Goal: Obtain resource: Download file/media

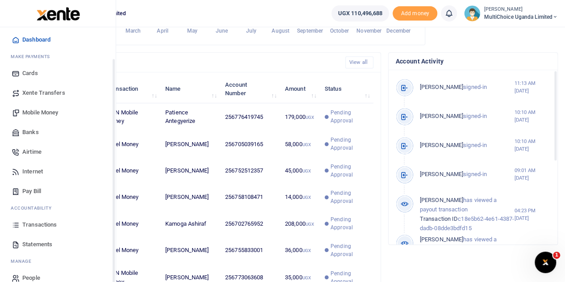
scroll to position [37, 0]
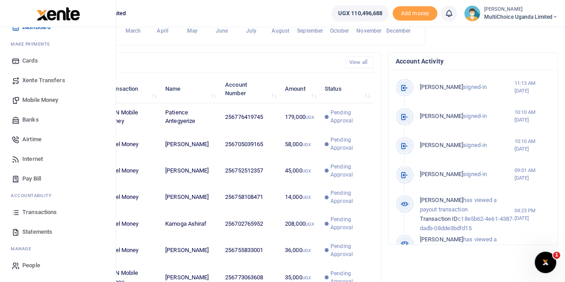
click at [31, 230] on span "Statements" at bounding box center [37, 232] width 30 height 9
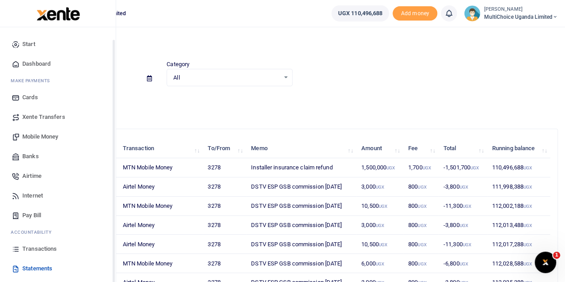
scroll to position [37, 0]
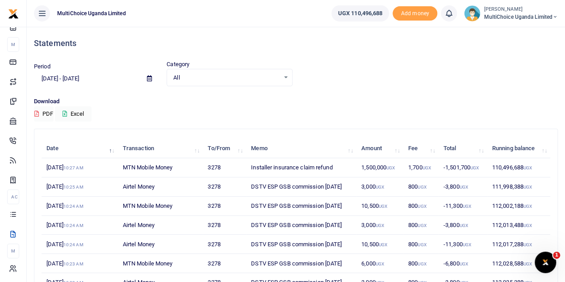
click at [149, 78] on icon at bounding box center [149, 79] width 5 height 6
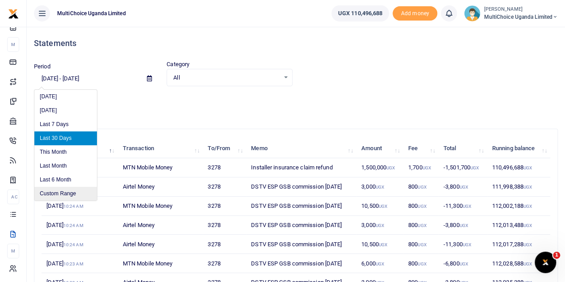
click at [58, 192] on li "Custom Range" at bounding box center [65, 194] width 63 height 14
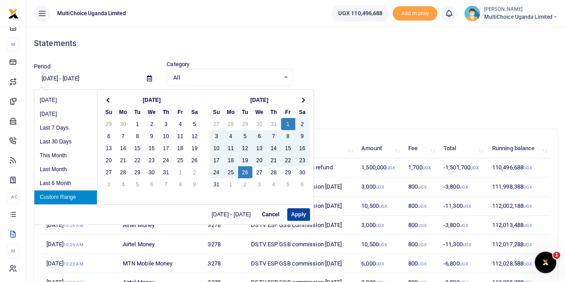
click at [298, 216] on button "Apply" at bounding box center [298, 214] width 23 height 13
type input "[DATE] - [DATE]"
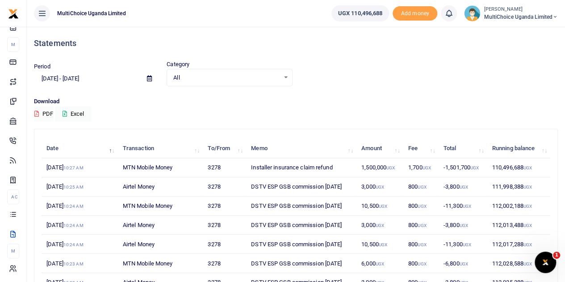
click at [481, 109] on div "Download PDF Excel" at bounding box center [296, 109] width 524 height 25
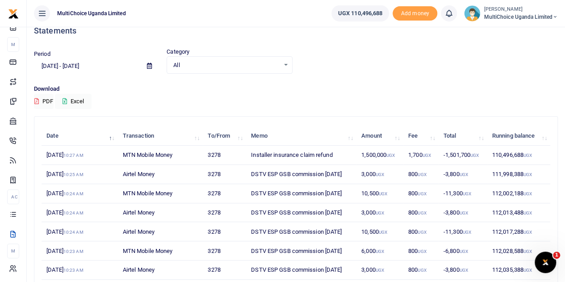
scroll to position [0, 0]
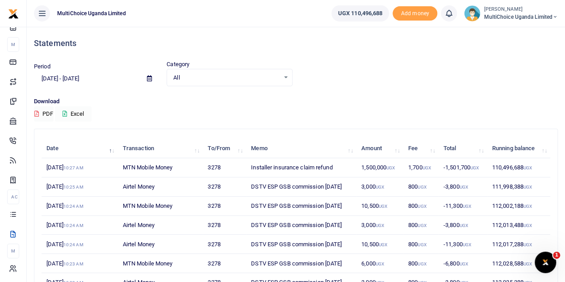
click at [64, 113] on icon at bounding box center [65, 114] width 4 height 6
click at [148, 79] on icon at bounding box center [149, 79] width 5 height 6
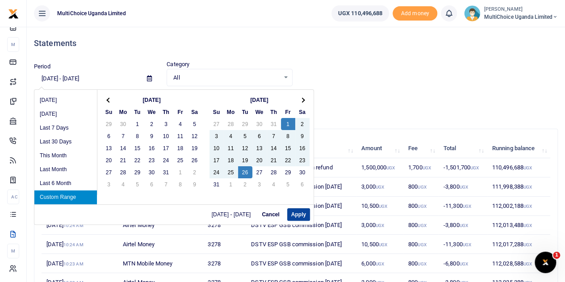
drag, startPoint x: 301, startPoint y: 214, endPoint x: 288, endPoint y: 215, distance: 13.4
click at [300, 214] on button "Apply" at bounding box center [298, 214] width 23 height 13
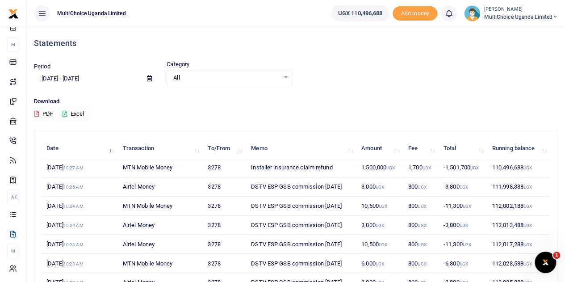
click at [67, 112] on icon at bounding box center [65, 114] width 4 height 6
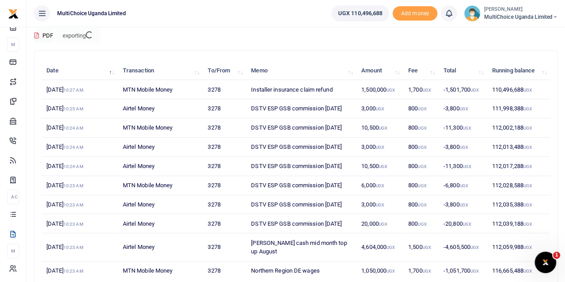
scroll to position [37, 0]
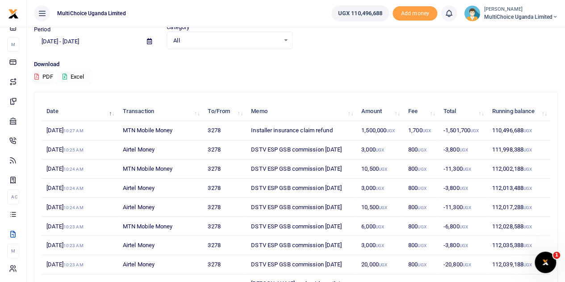
click at [510, 13] on span "MultiChoice Uganda Limited" at bounding box center [521, 17] width 74 height 8
click at [523, 83] on link "Logout" at bounding box center [524, 82] width 71 height 13
